Goal: Task Accomplishment & Management: Complete application form

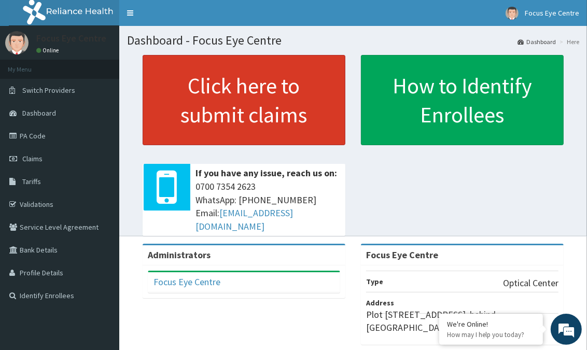
click at [230, 92] on link "Click here to submit claims" at bounding box center [244, 100] width 203 height 90
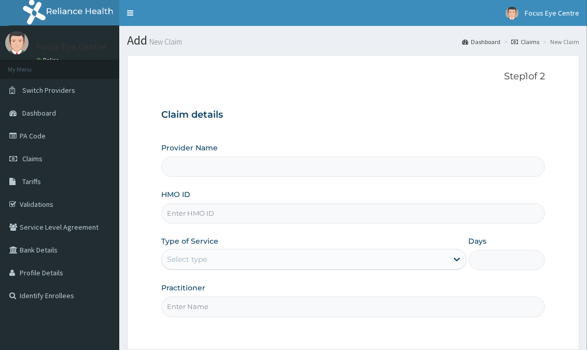
click at [181, 208] on input "HMO ID" at bounding box center [353, 213] width 384 height 20
type input "Focus Eye Centre"
type input "PPR/10056/A"
click at [451, 258] on icon at bounding box center [456, 259] width 10 height 10
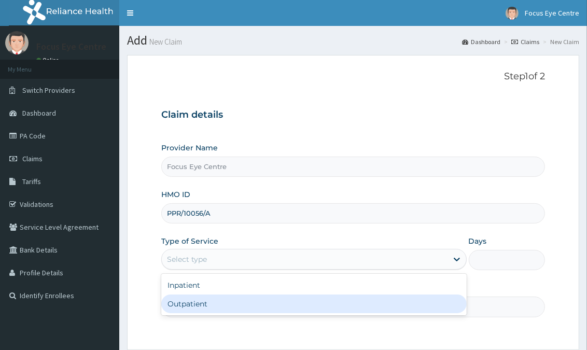
click at [331, 302] on div "Outpatient" at bounding box center [313, 303] width 305 height 19
type input "1"
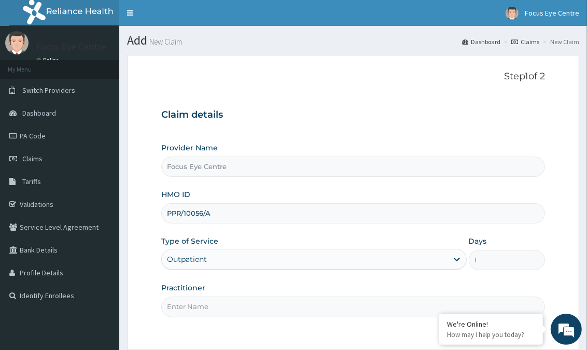
click at [218, 309] on input "Practitioner" at bounding box center [353, 306] width 384 height 20
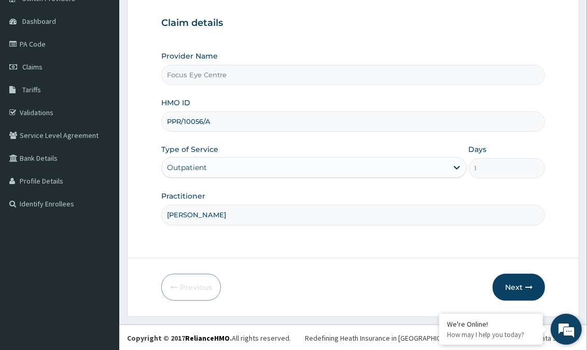
scroll to position [92, 0]
type input "DR AMAKA"
click at [521, 279] on button "Next" at bounding box center [518, 286] width 52 height 27
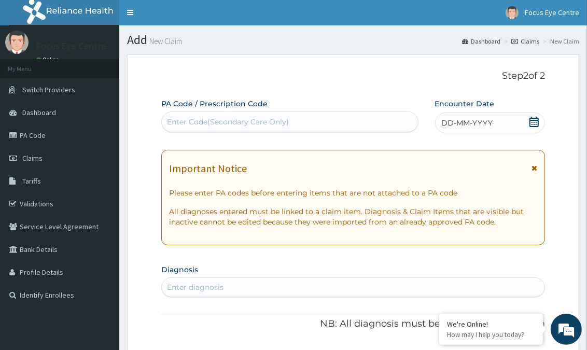
scroll to position [0, 0]
click at [33, 132] on link "PA Code" at bounding box center [59, 135] width 119 height 23
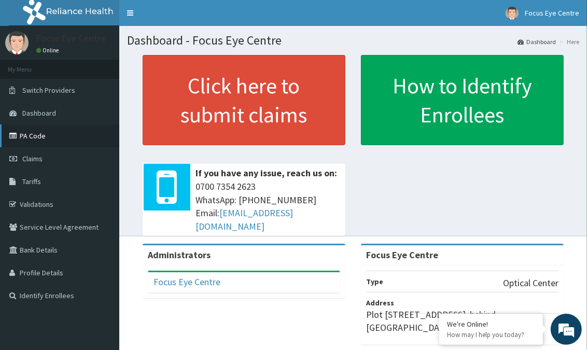
click at [25, 131] on link "PA Code" at bounding box center [59, 135] width 119 height 23
